Goal: Task Accomplishment & Management: Use online tool/utility

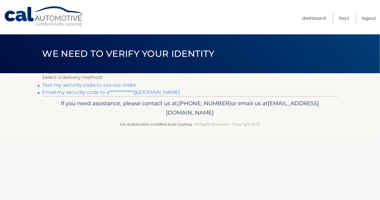
click at [128, 85] on link "Text my security code to xxx-xxx-0464" at bounding box center [89, 85] width 94 height 6
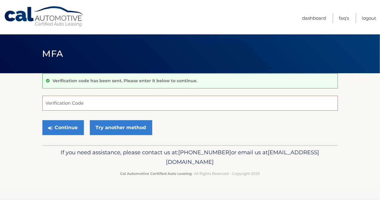
click at [125, 98] on input "Verification Code" at bounding box center [190, 103] width 296 height 15
type input "163415"
click at [42, 120] on button "Continue" at bounding box center [63, 127] width 42 height 15
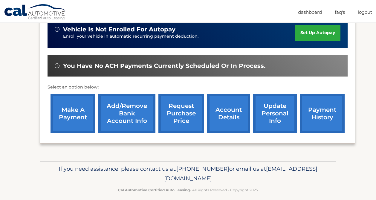
scroll to position [162, 0]
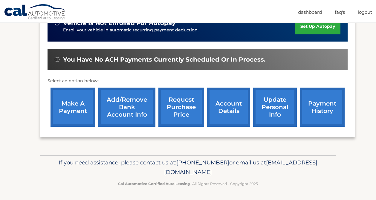
click at [87, 114] on link "make a payment" at bounding box center [72, 107] width 45 height 39
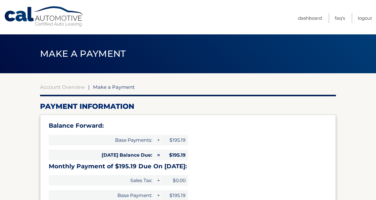
select select "OGUyODMzNjQtZmJiYS00YmExLTk2YzktZmQxYzU3NDdhMzJl"
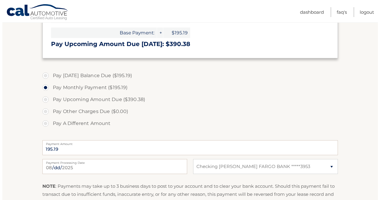
scroll to position [252, 0]
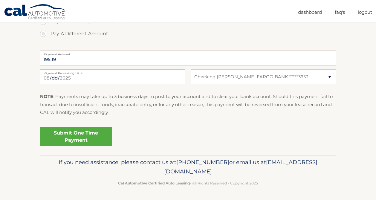
click at [94, 133] on link "Submit One Time Payment" at bounding box center [76, 136] width 72 height 19
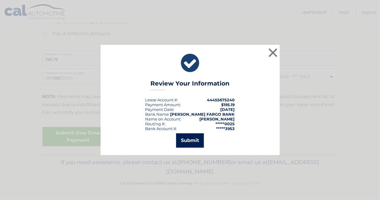
click at [186, 143] on button "Submit" at bounding box center [190, 140] width 28 height 14
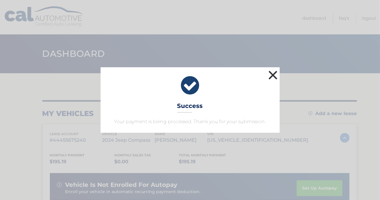
click at [274, 74] on button "×" at bounding box center [273, 75] width 12 height 12
